Goal: Information Seeking & Learning: Learn about a topic

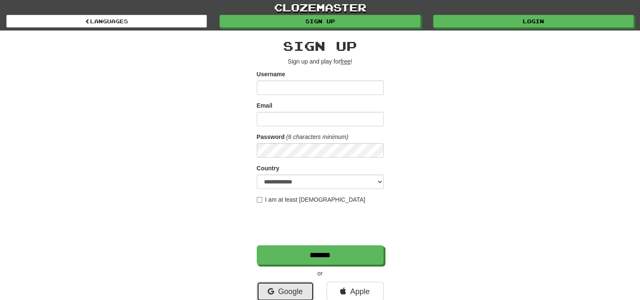
click at [292, 289] on link "Google" at bounding box center [285, 290] width 57 height 19
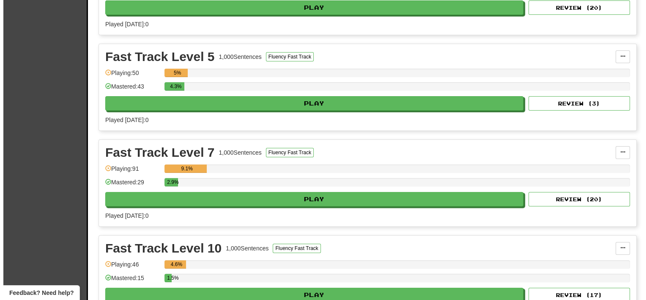
scroll to position [254, 0]
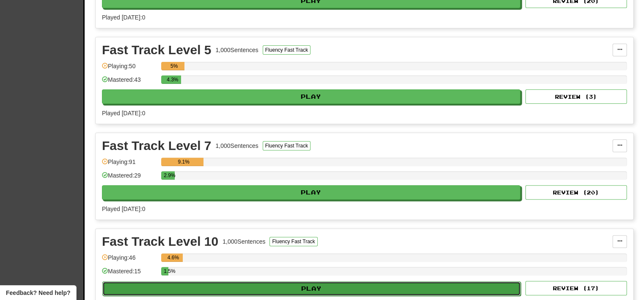
click at [295, 284] on button "Play" at bounding box center [311, 288] width 418 height 14
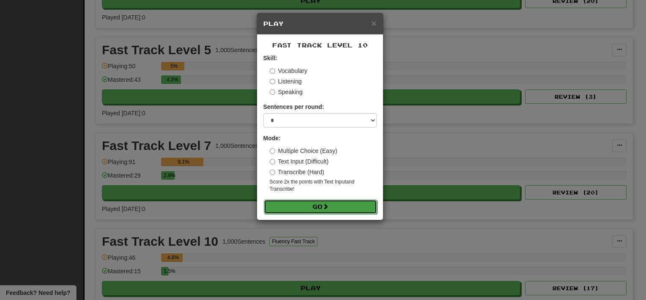
click at [315, 208] on button "Go" at bounding box center [320, 206] width 113 height 14
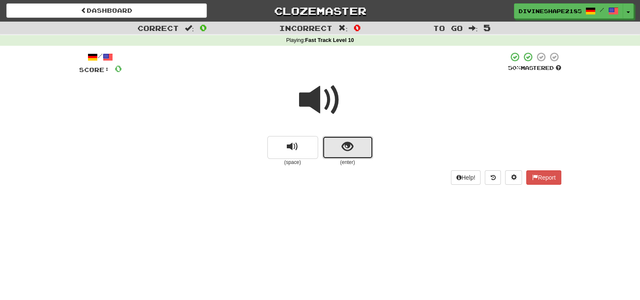
click at [338, 148] on button "show sentence" at bounding box center [347, 147] width 51 height 23
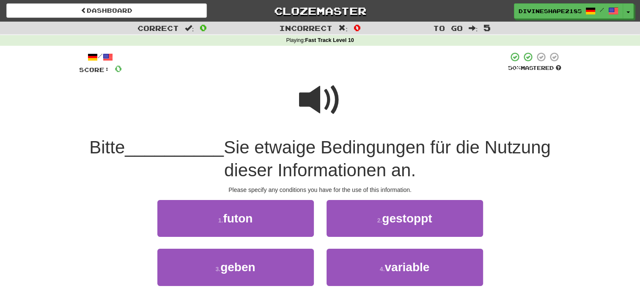
click at [321, 90] on span at bounding box center [320, 100] width 42 height 42
click at [324, 103] on span at bounding box center [320, 100] width 42 height 42
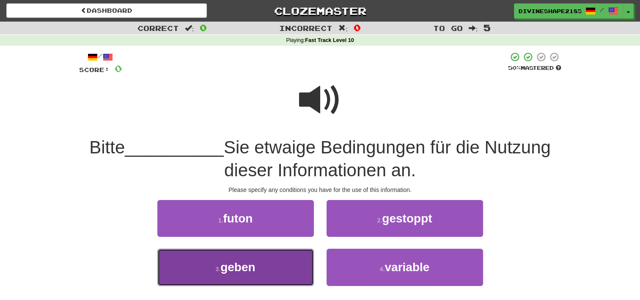
click at [227, 270] on span "geben" at bounding box center [237, 266] width 35 height 13
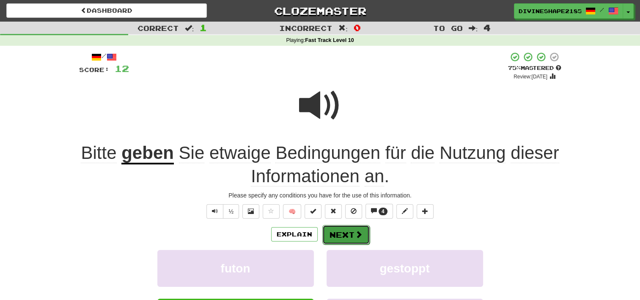
click at [348, 232] on button "Next" at bounding box center [345, 234] width 47 height 19
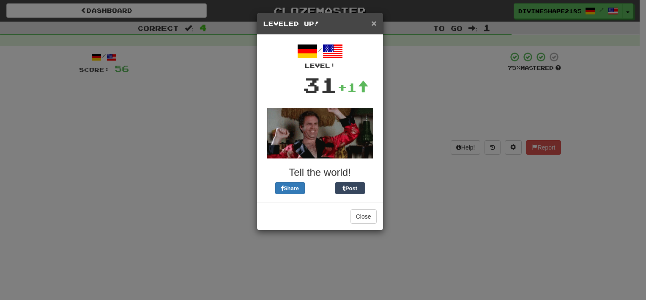
click at [374, 19] on span "×" at bounding box center [373, 23] width 5 height 10
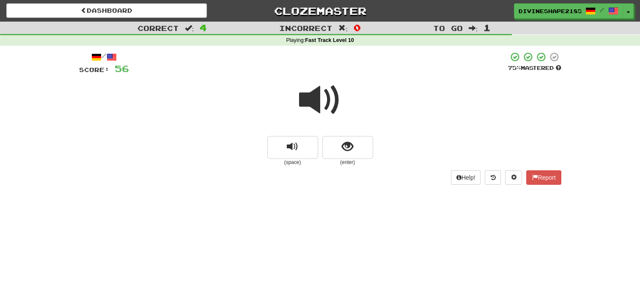
click at [315, 105] on span at bounding box center [320, 100] width 42 height 42
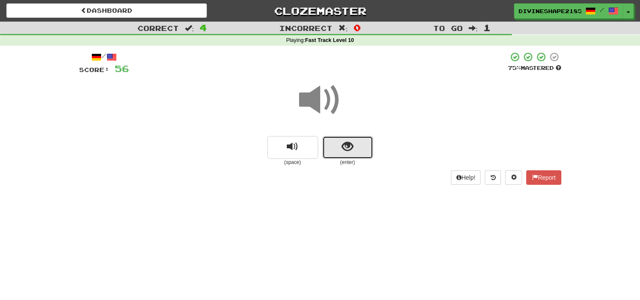
click at [349, 146] on span "show sentence" at bounding box center [347, 146] width 11 height 11
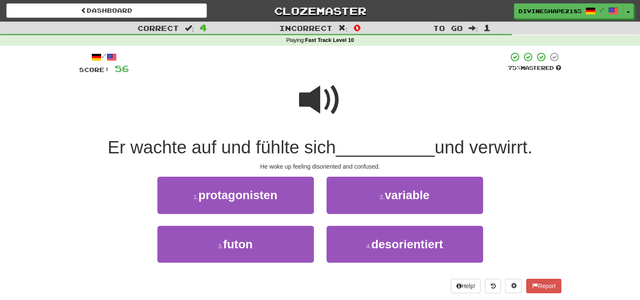
click at [327, 107] on span at bounding box center [320, 100] width 42 height 42
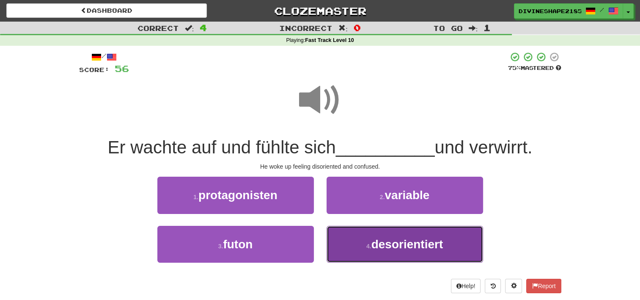
click at [388, 246] on span "desorientiert" at bounding box center [407, 243] width 72 height 13
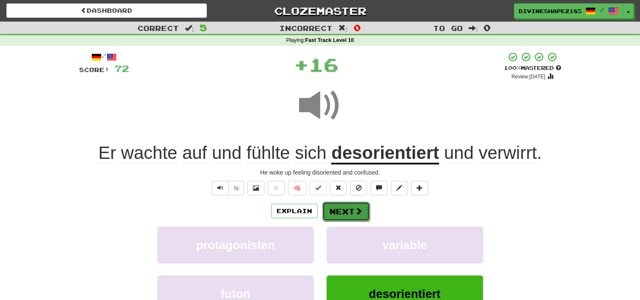
click at [352, 203] on button "Next" at bounding box center [345, 210] width 47 height 19
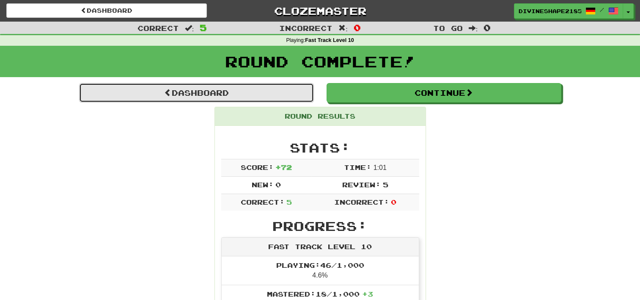
click at [256, 88] on link "Dashboard" at bounding box center [196, 92] width 235 height 19
